Goal: Transaction & Acquisition: Book appointment/travel/reservation

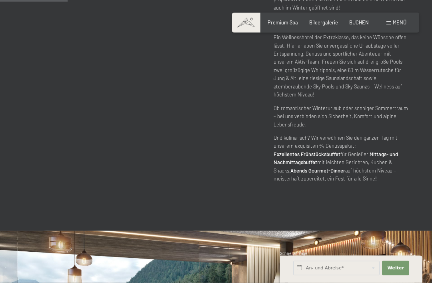
scroll to position [467, 0]
click at [405, 275] on button "Weiter Adressfelder ausblenden" at bounding box center [395, 268] width 27 height 14
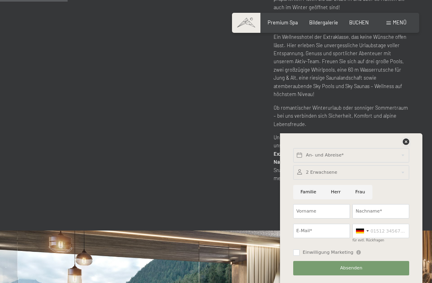
click at [406, 145] on icon at bounding box center [406, 141] width 6 height 6
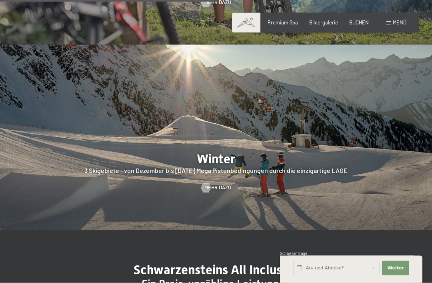
scroll to position [1393, 0]
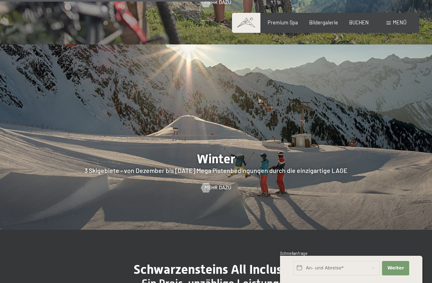
click at [366, 20] on span "BUCHEN" at bounding box center [359, 22] width 20 height 6
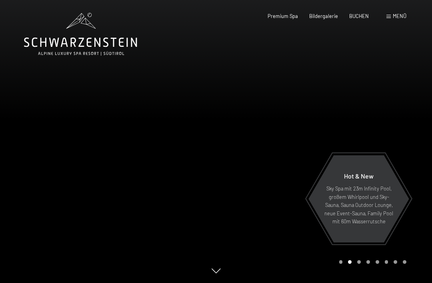
click at [368, 20] on div "Buchen Anfragen Premium Spa Bildergalerie BUCHEN Menü DE IT EN Gutschein Bilder…" at bounding box center [326, 16] width 162 height 7
click at [369, 18] on span "BUCHEN" at bounding box center [359, 16] width 20 height 6
click at [365, 14] on span "BUCHEN" at bounding box center [359, 16] width 20 height 6
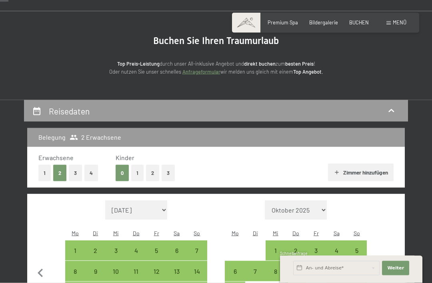
scroll to position [54, 0]
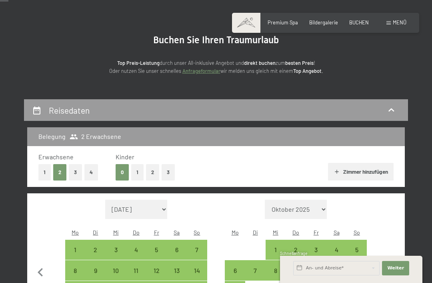
click at [49, 173] on button "1" at bounding box center [44, 172] width 12 height 16
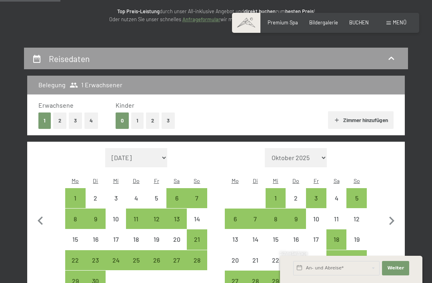
scroll to position [105, 0]
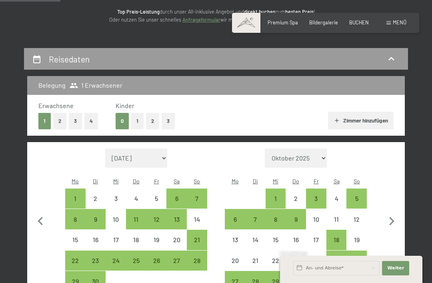
click at [71, 237] on div "15" at bounding box center [75, 246] width 19 height 19
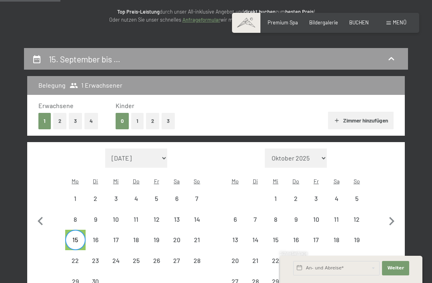
click at [153, 237] on div "19" at bounding box center [156, 246] width 19 height 19
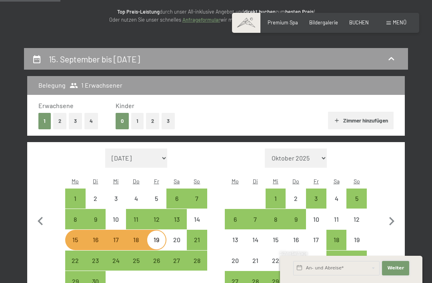
click at [399, 275] on button "Weiter Adressfelder ausblenden" at bounding box center [395, 268] width 27 height 14
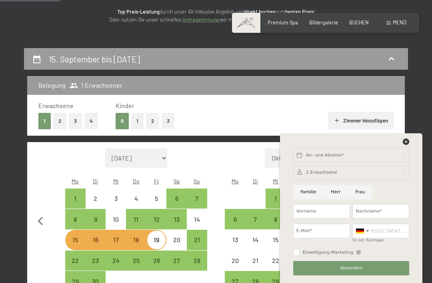
click at [409, 145] on icon at bounding box center [406, 141] width 6 height 6
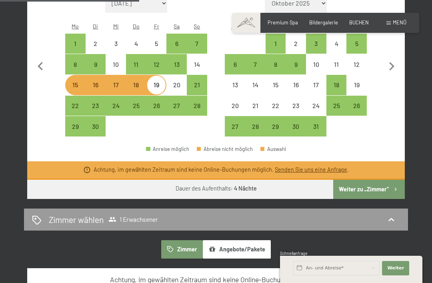
scroll to position [262, 0]
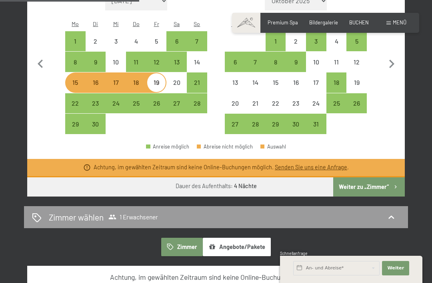
click at [378, 178] on button "Weiter zu „Zimmer“" at bounding box center [369, 186] width 72 height 19
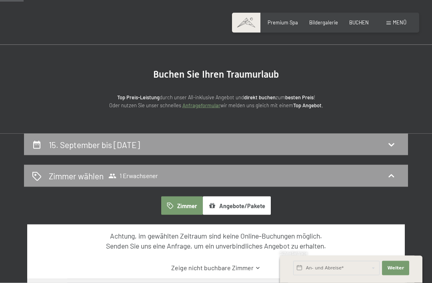
scroll to position [0, 0]
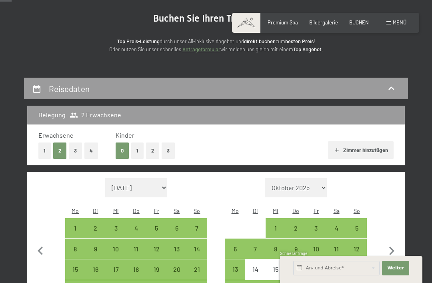
scroll to position [76, 0]
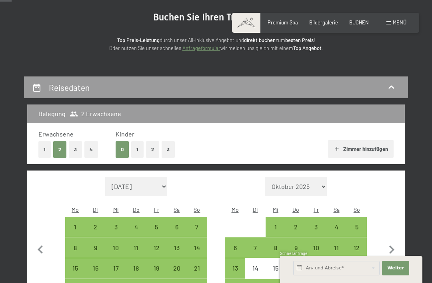
click at [42, 146] on button "1" at bounding box center [44, 149] width 12 height 16
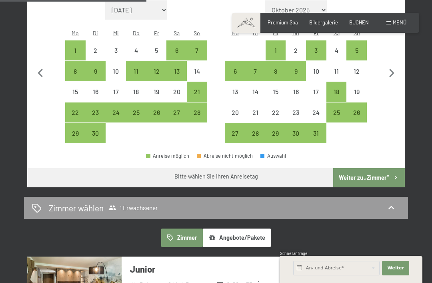
scroll to position [253, 0]
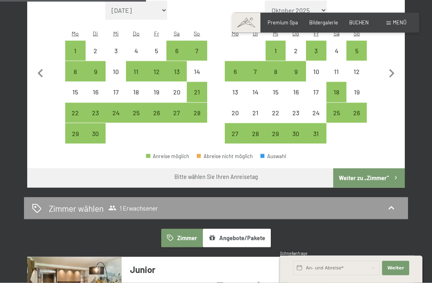
click at [394, 66] on icon "button" at bounding box center [391, 73] width 17 height 17
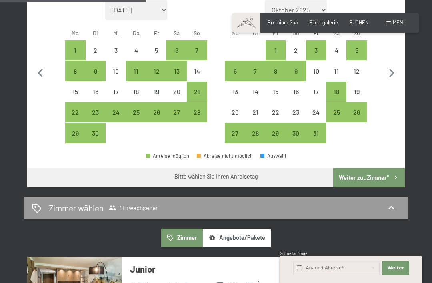
select select "[DATE]"
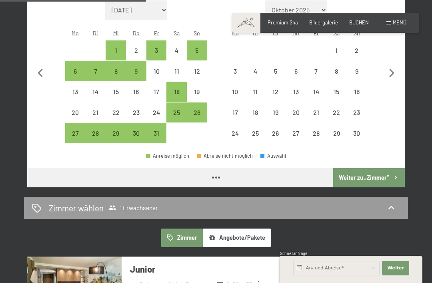
select select "[DATE]"
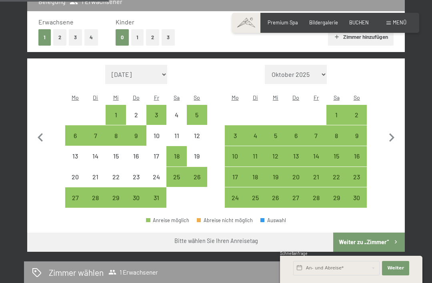
scroll to position [188, 0]
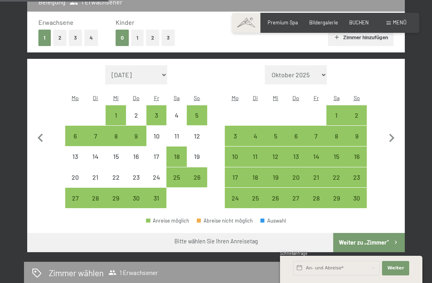
click at [71, 195] on div "27" at bounding box center [75, 204] width 19 height 19
select select "[DATE]"
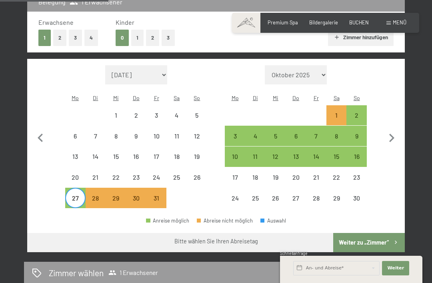
click at [156, 195] on div "31" at bounding box center [156, 204] width 19 height 19
select select "2025-10-01"
select select "2025-11-01"
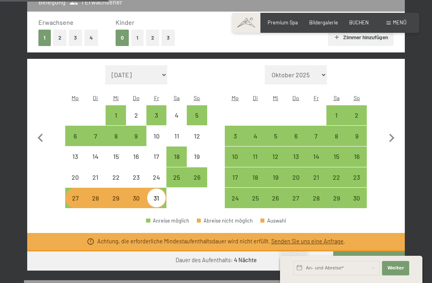
click at [378, 251] on button "Weiter zu „Zimmer“" at bounding box center [369, 260] width 72 height 19
select select "2025-10-01"
select select "2025-11-01"
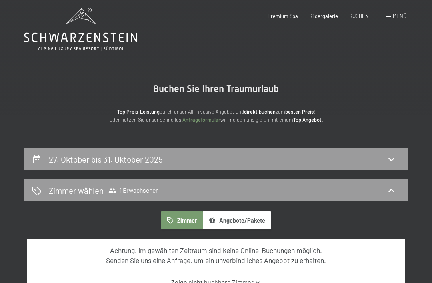
scroll to position [0, 0]
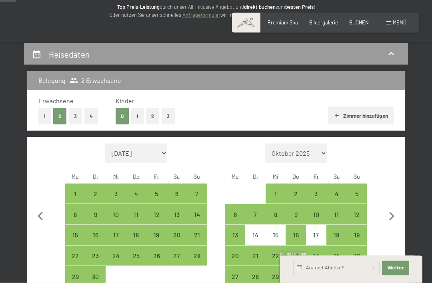
scroll to position [111, 0]
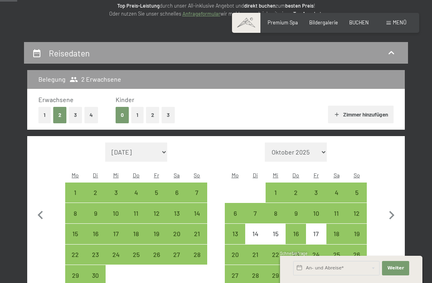
click at [46, 114] on button "1" at bounding box center [44, 115] width 12 height 16
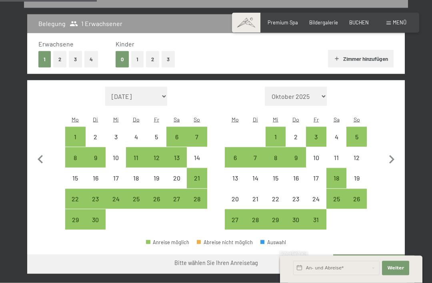
scroll to position [168, 0]
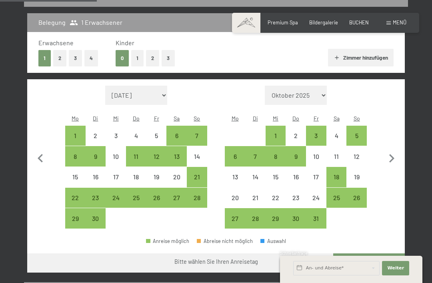
click at [392, 156] on icon "button" at bounding box center [391, 158] width 17 height 17
select select "[DATE]"
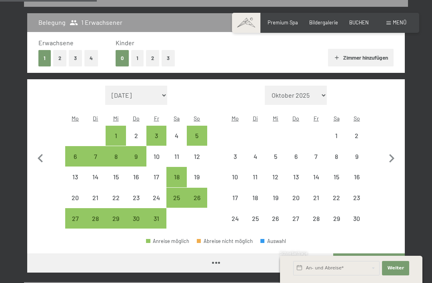
select select "[DATE]"
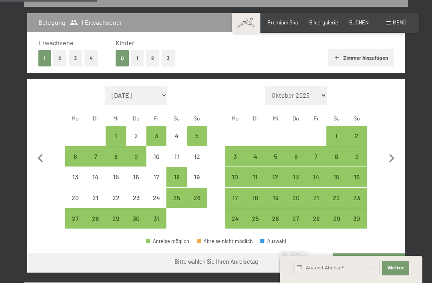
click at [357, 174] on div "16" at bounding box center [356, 183] width 19 height 19
select select "[DATE]"
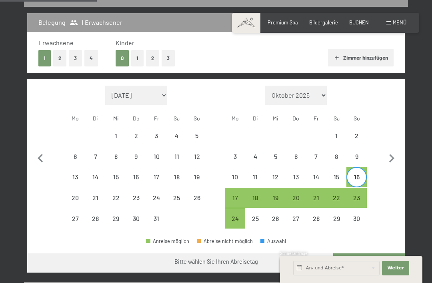
click at [337, 194] on div "22" at bounding box center [336, 203] width 19 height 19
select select "[DATE]"
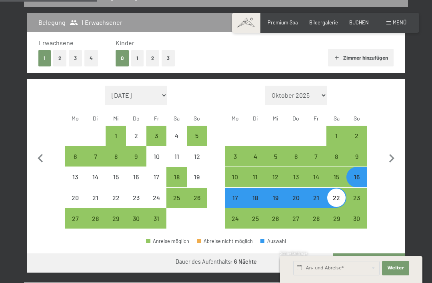
click at [359, 254] on button "Weiter zu „Zimmer“" at bounding box center [369, 262] width 72 height 19
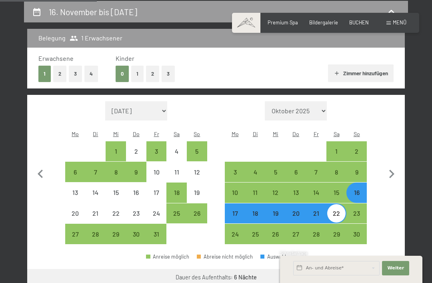
select select "2025-10-01"
select select "2025-11-01"
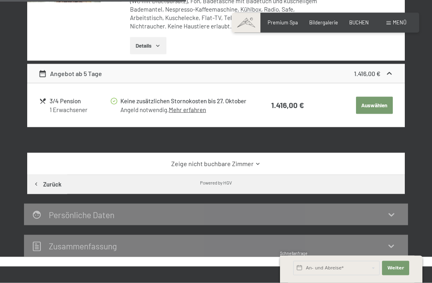
scroll to position [312, 0]
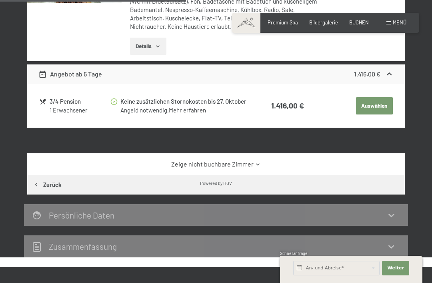
click at [376, 102] on button "Auswählen" at bounding box center [374, 106] width 37 height 18
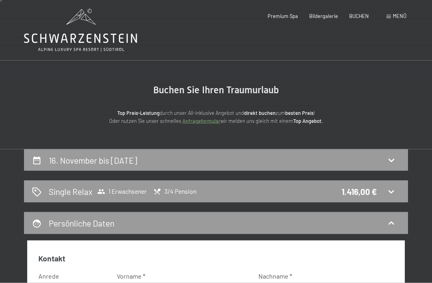
scroll to position [0, 0]
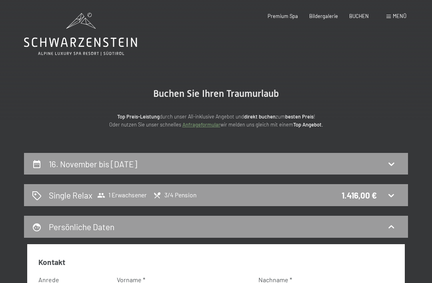
click at [394, 18] on span "Menü" at bounding box center [400, 16] width 14 height 6
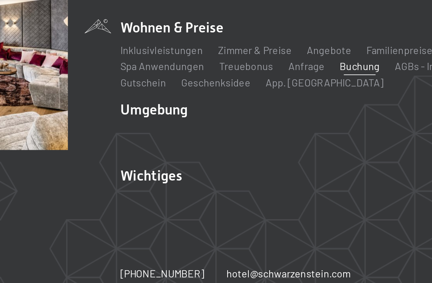
scroll to position [8, 0]
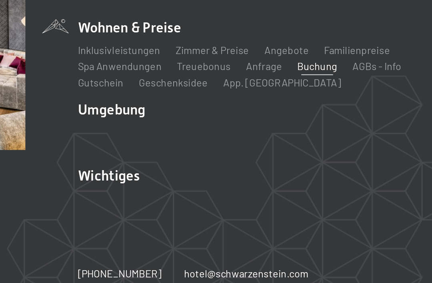
click at [348, 126] on link "AGBs - Info" at bounding box center [363, 130] width 31 height 8
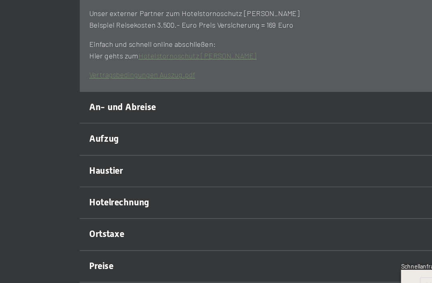
scroll to position [172, 0]
click at [68, 183] on span "Haustier" at bounding box center [74, 187] width 24 height 8
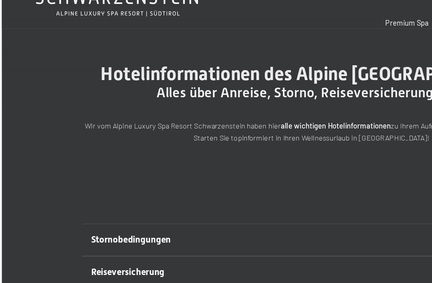
scroll to position [0, 0]
